Goal: Transaction & Acquisition: Purchase product/service

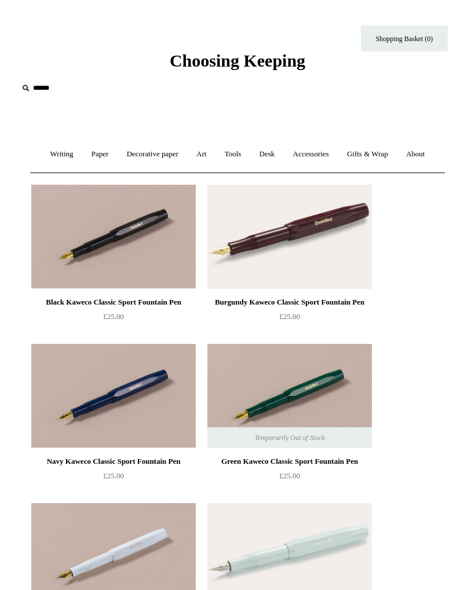
click at [200, 61] on span "Choosing Keeping" at bounding box center [237, 60] width 135 height 19
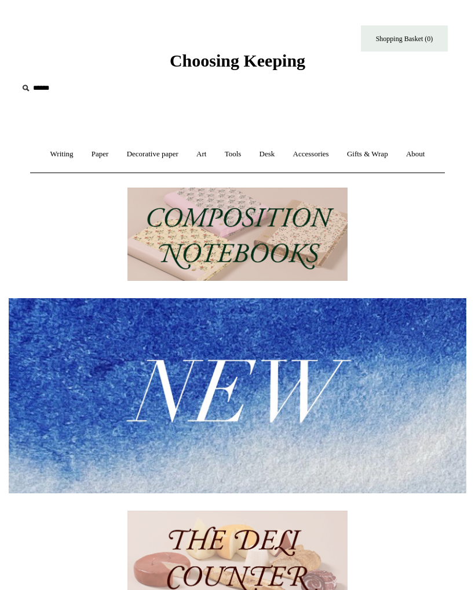
click at [253, 417] on img at bounding box center [237, 395] width 457 height 195
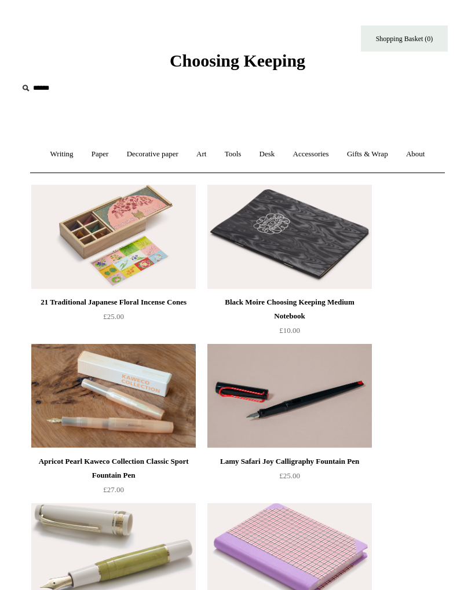
click at [55, 157] on link "Writing +" at bounding box center [61, 154] width 39 height 31
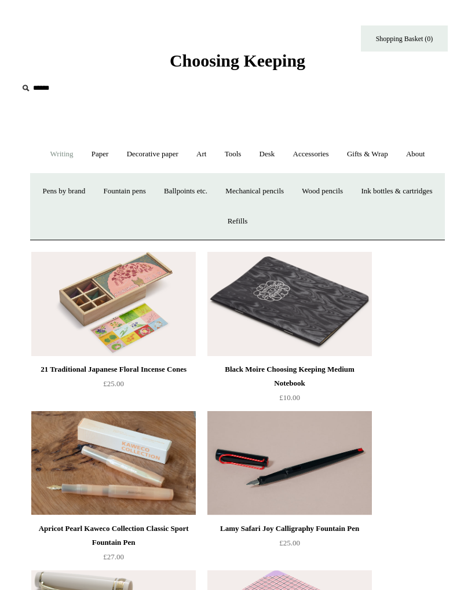
click at [153, 196] on link "Fountain pens +" at bounding box center [124, 191] width 58 height 31
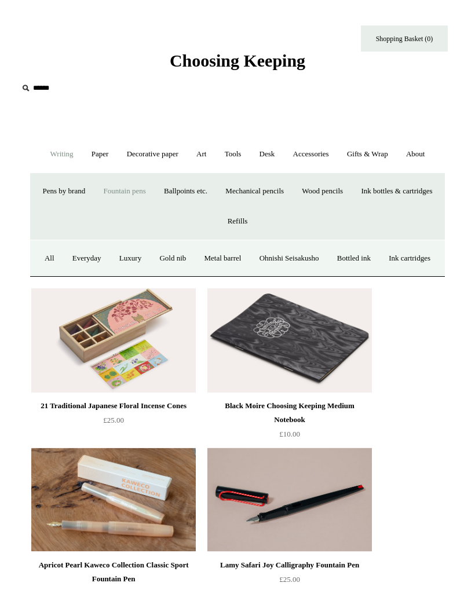
click at [63, 245] on link "All" at bounding box center [49, 258] width 26 height 31
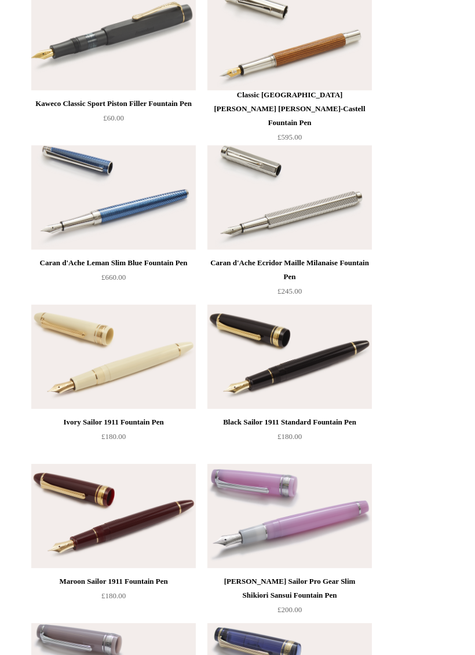
scroll to position [7841, 0]
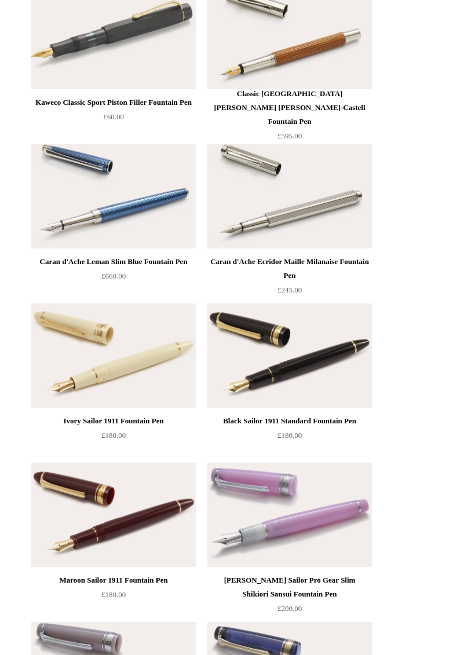
click at [79, 353] on img at bounding box center [113, 356] width 164 height 104
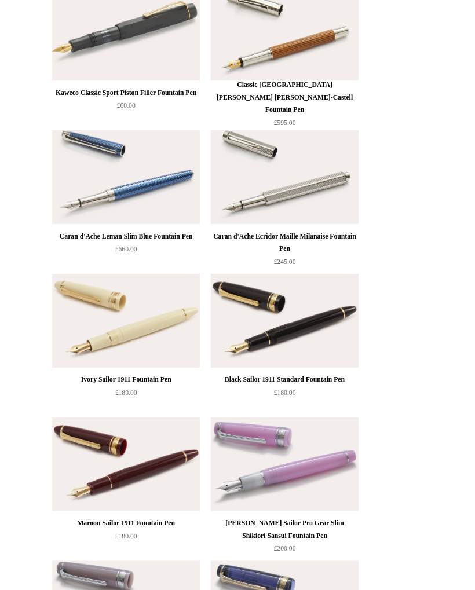
scroll to position [7874, 0]
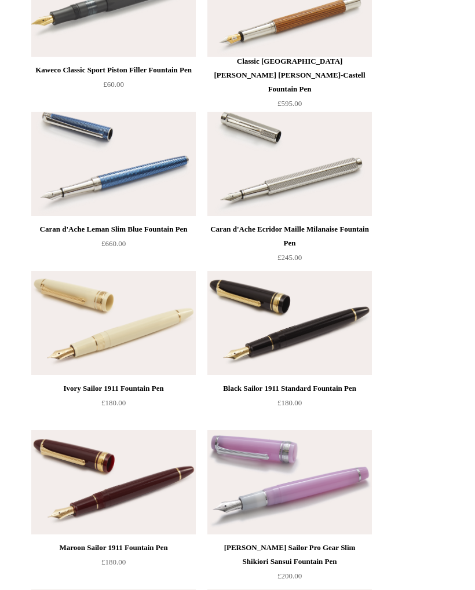
click at [347, 328] on img at bounding box center [289, 323] width 164 height 104
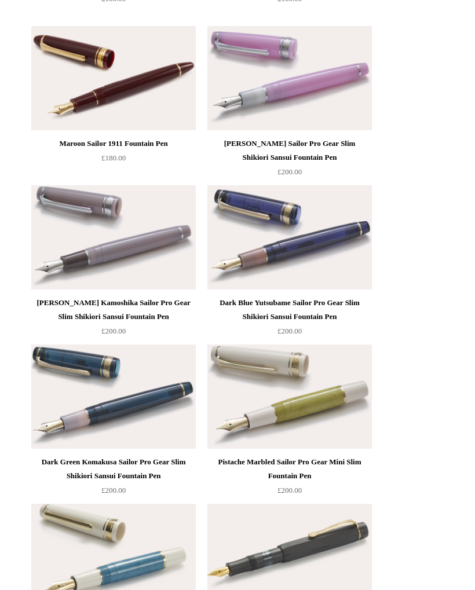
scroll to position [8267, 0]
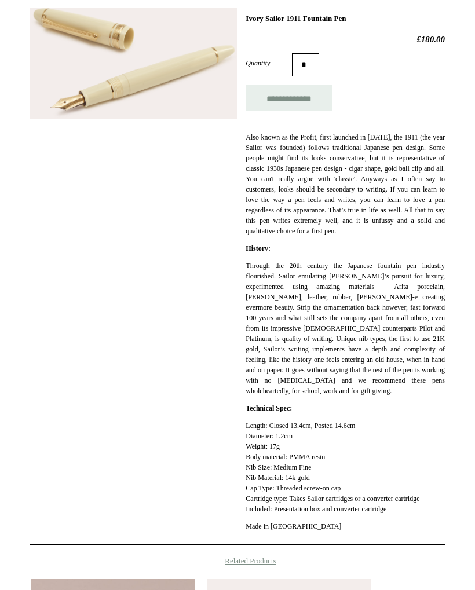
scroll to position [203, 0]
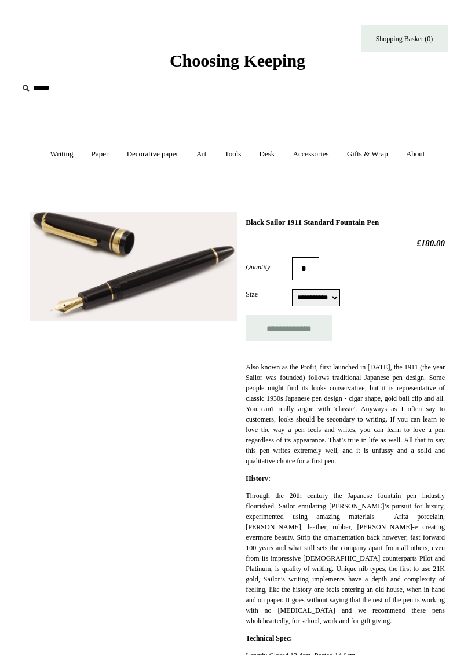
click at [340, 298] on select "**********" at bounding box center [316, 297] width 48 height 17
click at [58, 582] on div "**********" at bounding box center [237, 489] width 414 height 572
